Goal: Task Accomplishment & Management: Manage account settings

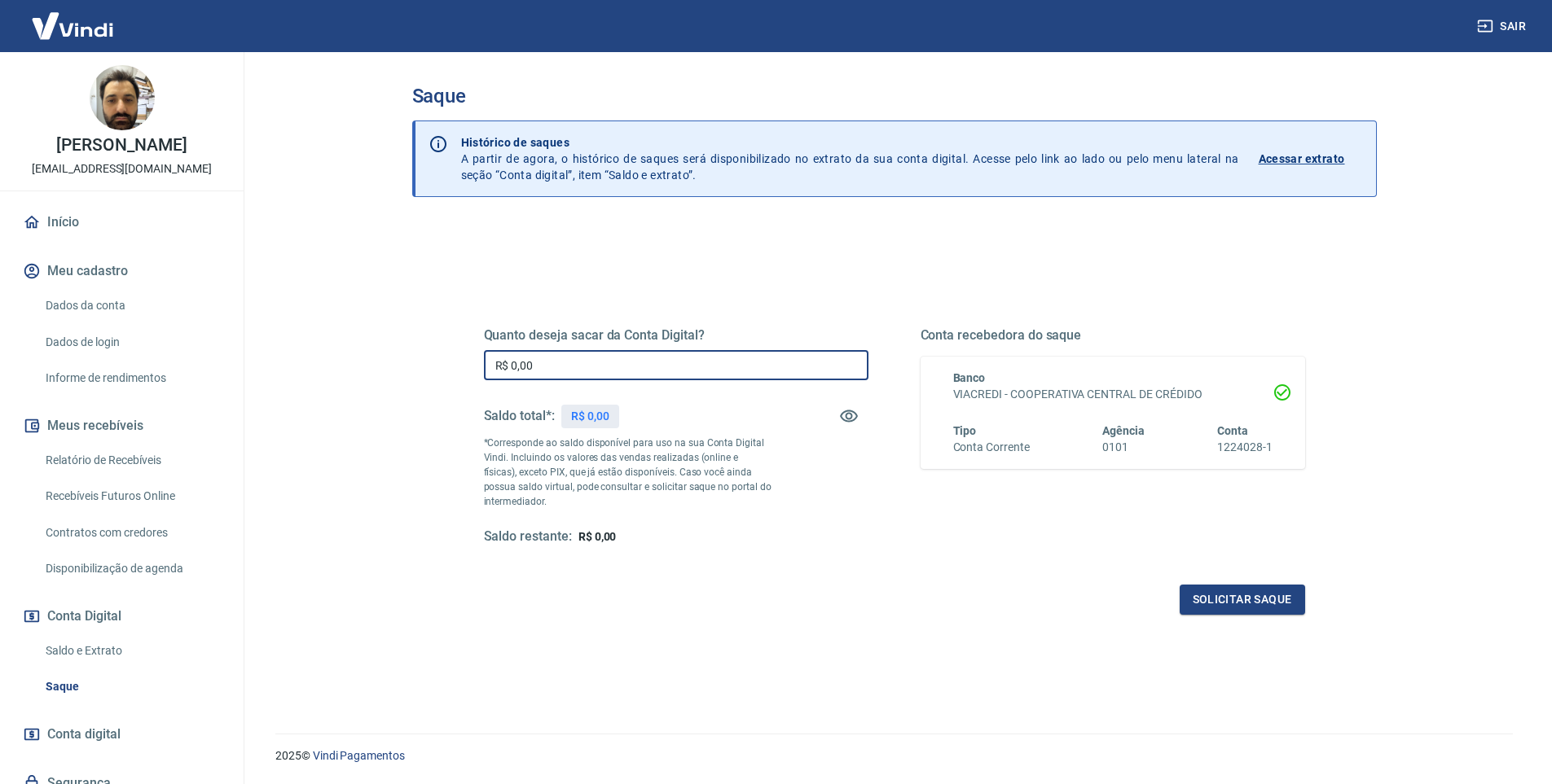
click at [665, 359] on input "R$ 0,00" at bounding box center [675, 365] width 384 height 30
click at [620, 302] on div "Quanto deseja sacar da Conta Digital? R$ 0,00 ​ Saldo total*: R$ 0,00 *Correspo…" at bounding box center [894, 451] width 821 height 327
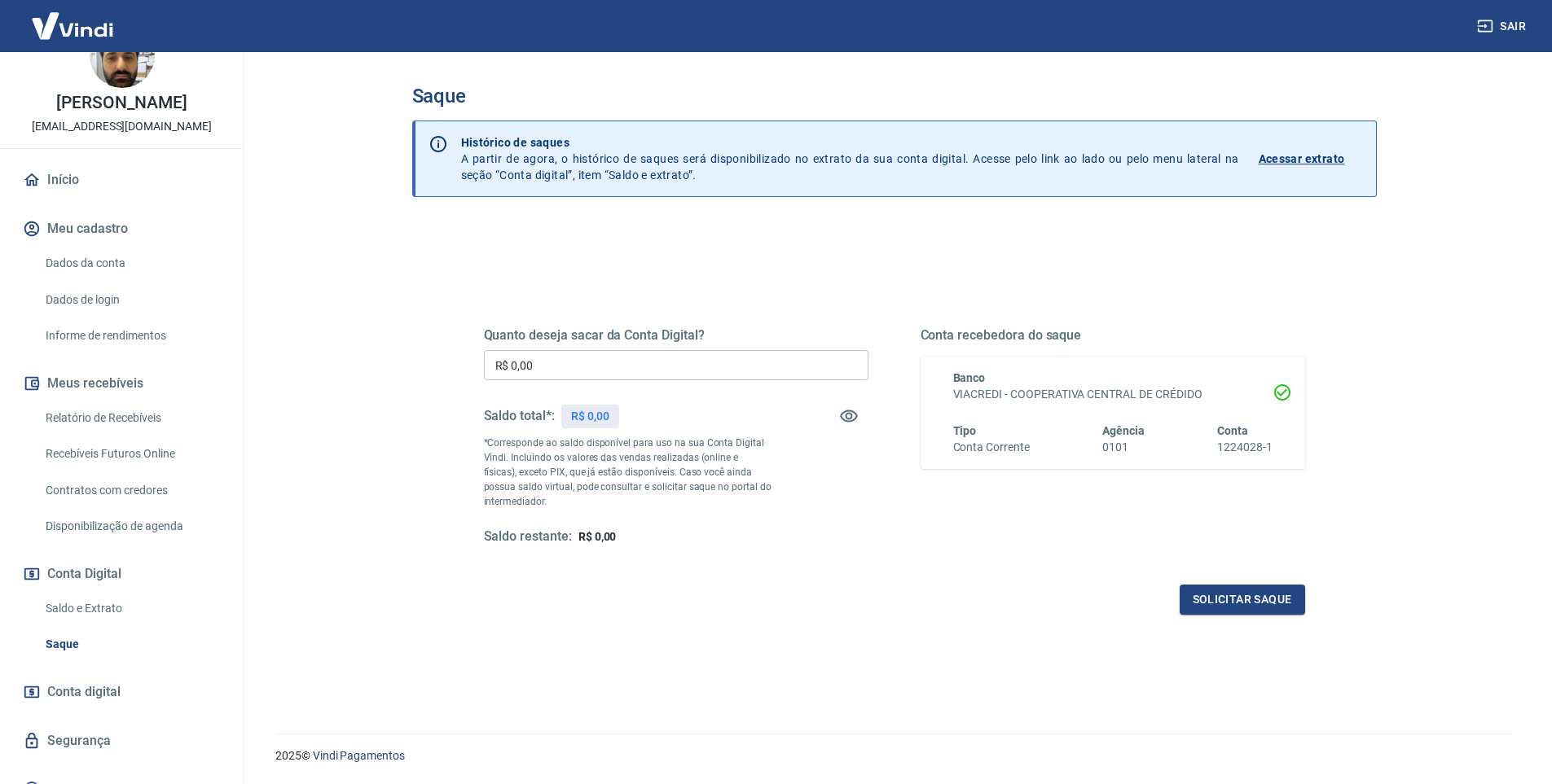
scroll to position [65, 0]
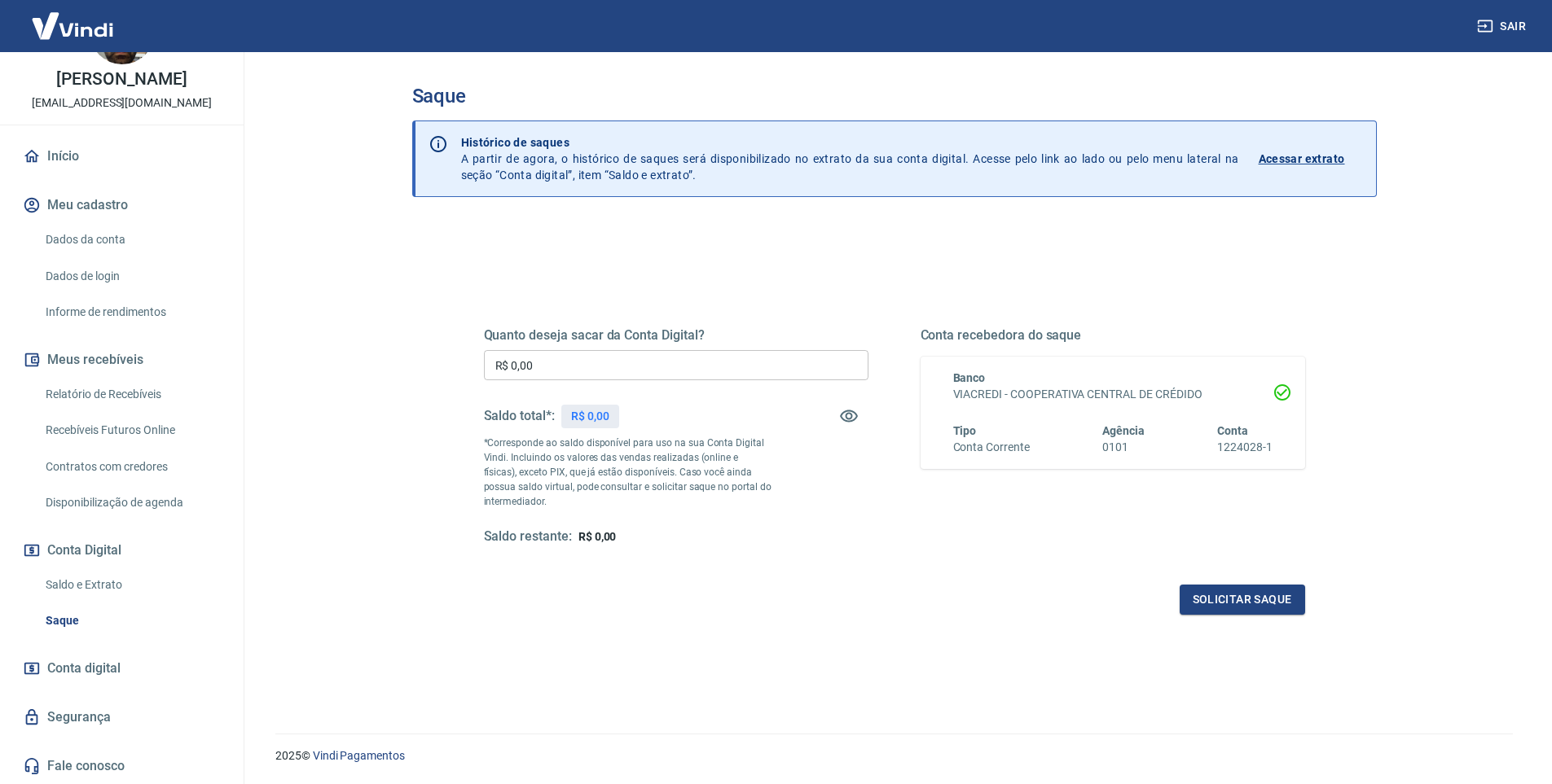
click at [88, 586] on link "Saldo e Extrato" at bounding box center [131, 586] width 185 height 34
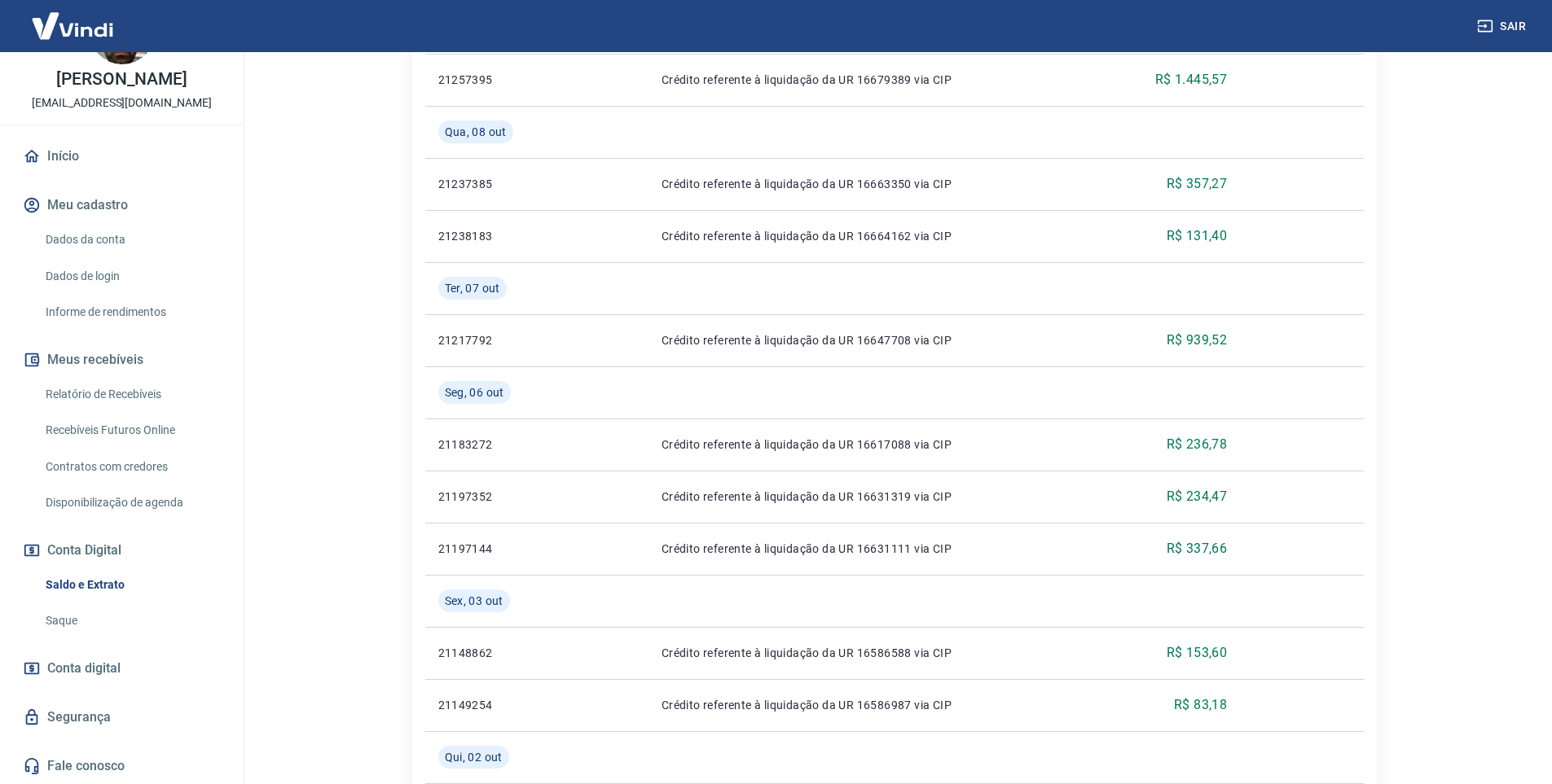
scroll to position [1140, 0]
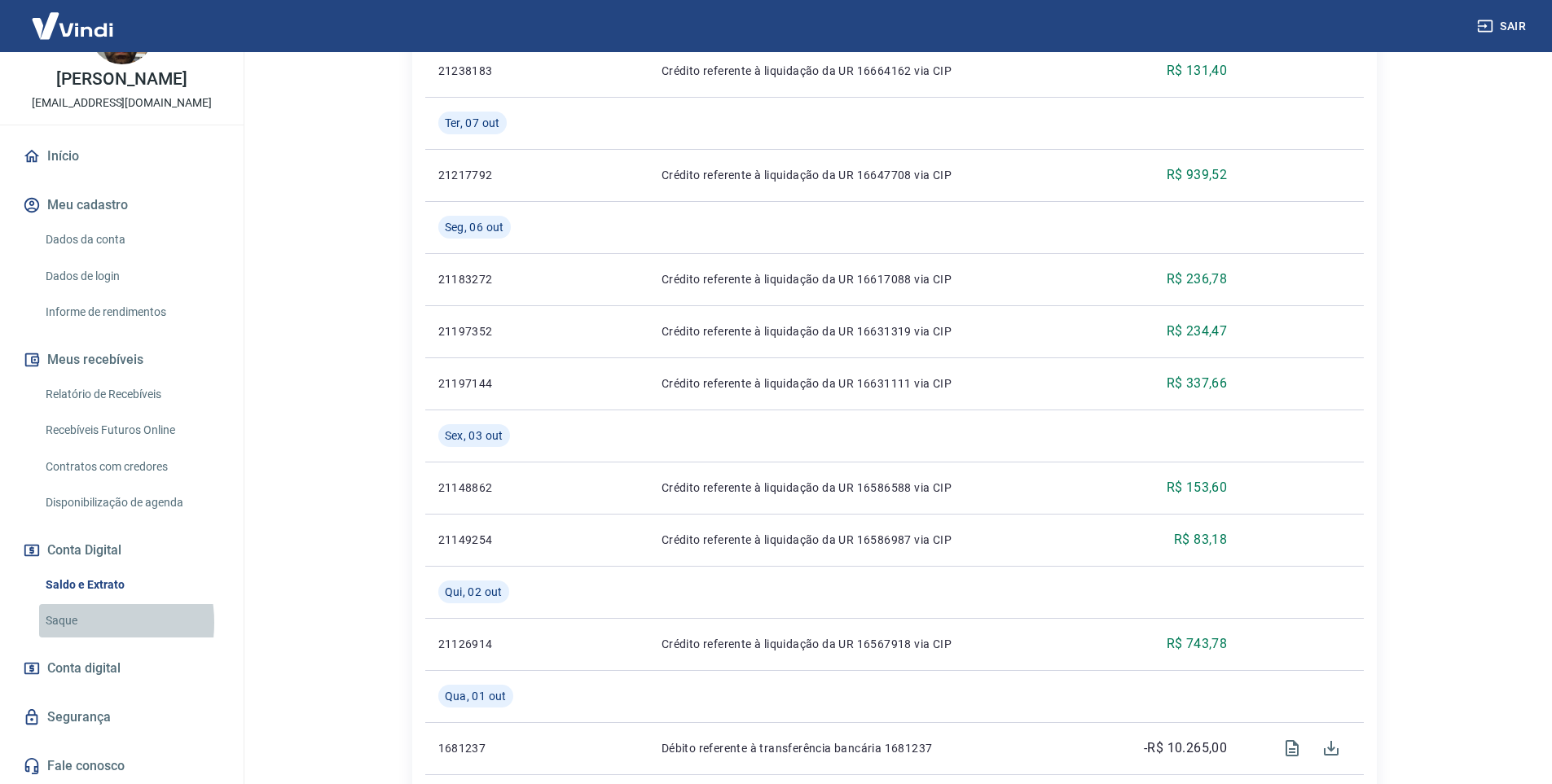
click at [71, 623] on link "Saque" at bounding box center [131, 621] width 185 height 34
